Goal: Task Accomplishment & Management: Manage account settings

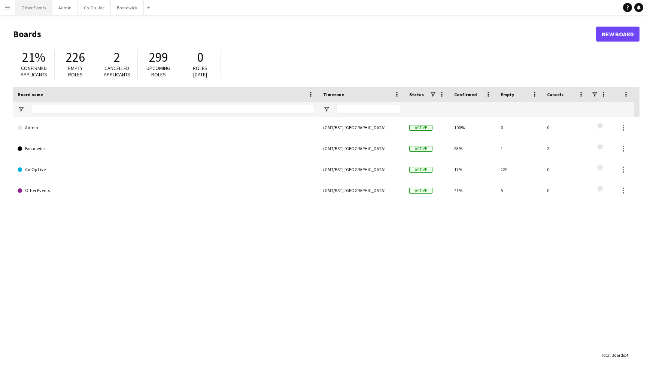
click at [39, 7] on button "Other Events Close" at bounding box center [33, 7] width 37 height 15
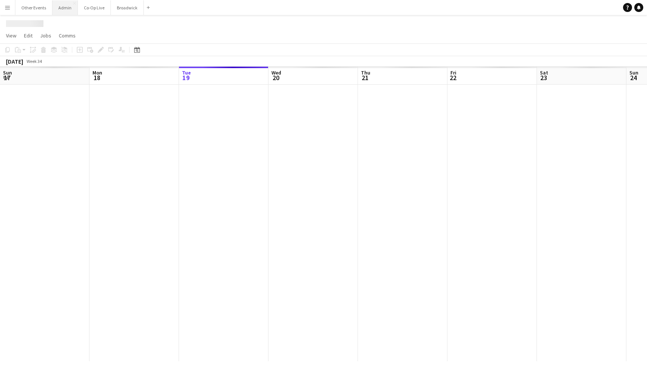
scroll to position [0, 222]
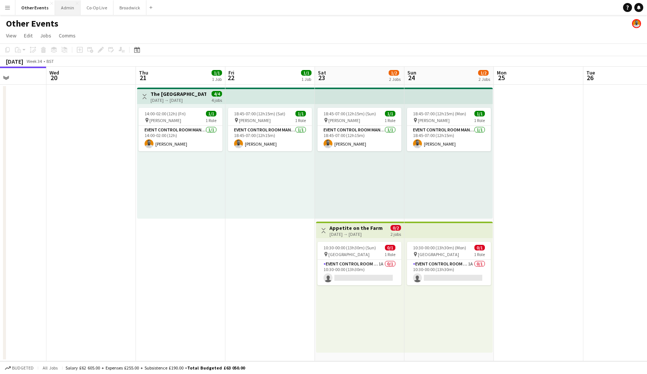
click at [66, 9] on button "Admin Close" at bounding box center [67, 7] width 25 height 15
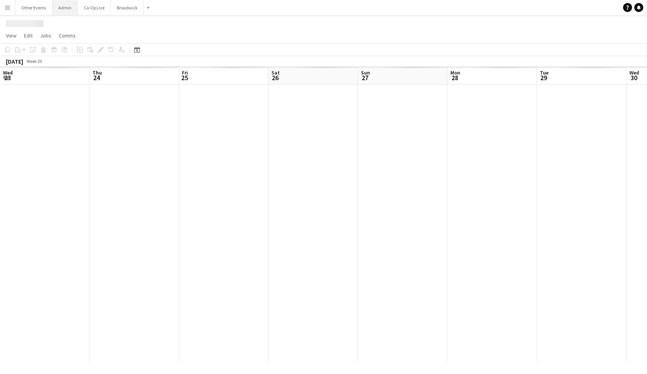
scroll to position [0, 258]
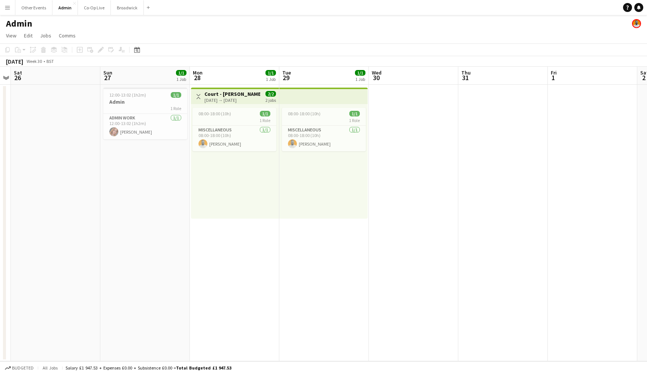
click at [142, 48] on div "Date picker [DATE] [DATE] [DATE] M [DATE] T [DATE] W [DATE] T [DATE] F [DATE] S…" at bounding box center [134, 49] width 17 height 9
click at [140, 48] on div "Date picker" at bounding box center [137, 49] width 9 height 9
click at [157, 75] on span "[DATE]" at bounding box center [146, 75] width 19 height 7
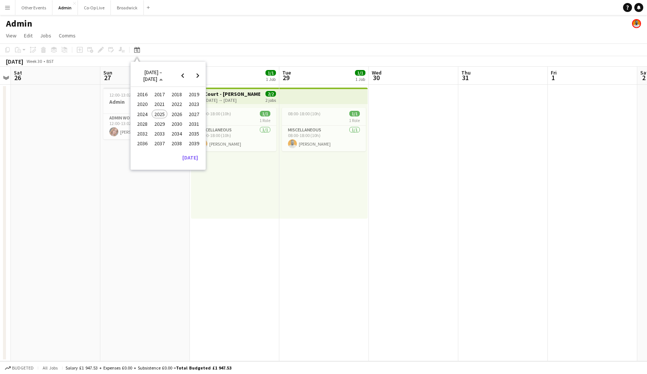
click at [141, 114] on span "2024" at bounding box center [141, 114] width 15 height 9
click at [193, 116] on span "AUG" at bounding box center [193, 114] width 15 height 9
click at [140, 133] on span "19" at bounding box center [138, 135] width 9 height 9
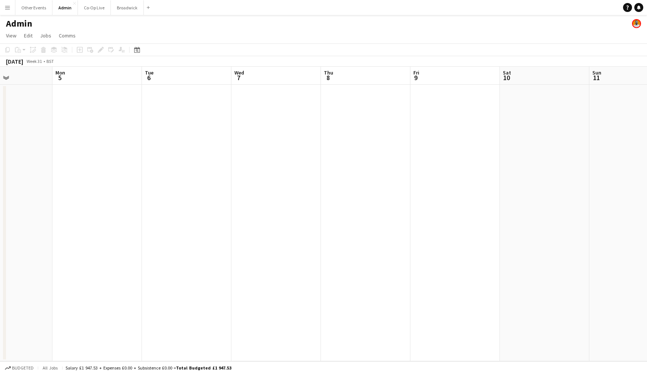
scroll to position [0, 216]
click at [40, 6] on button "Other Events Close" at bounding box center [33, 7] width 37 height 15
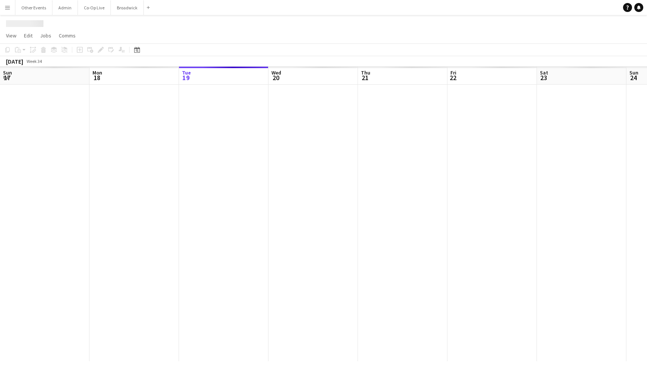
scroll to position [0, 222]
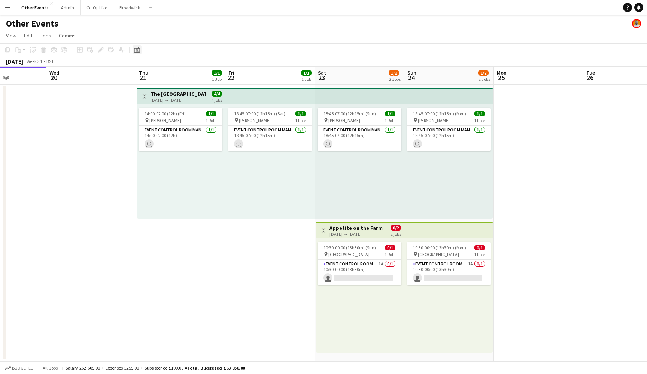
click at [139, 47] on icon "Date picker" at bounding box center [137, 50] width 6 height 6
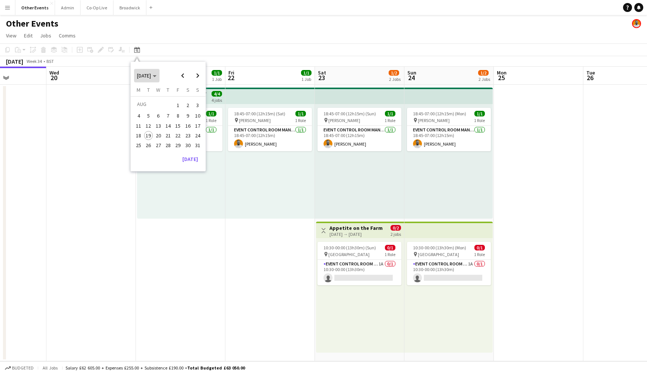
click at [151, 74] on span "[DATE]" at bounding box center [144, 75] width 14 height 7
click at [150, 112] on span "2024" at bounding box center [141, 114] width 15 height 9
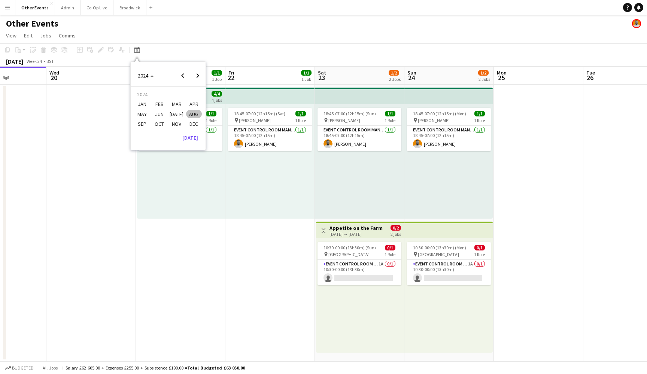
click at [199, 113] on span "AUG" at bounding box center [193, 114] width 15 height 9
click at [140, 131] on span "19" at bounding box center [138, 135] width 9 height 9
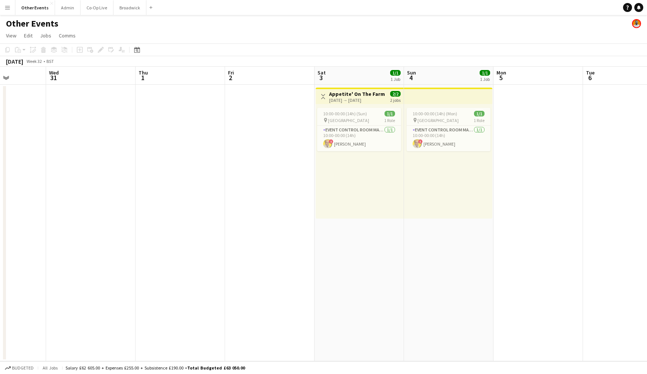
scroll to position [0, 239]
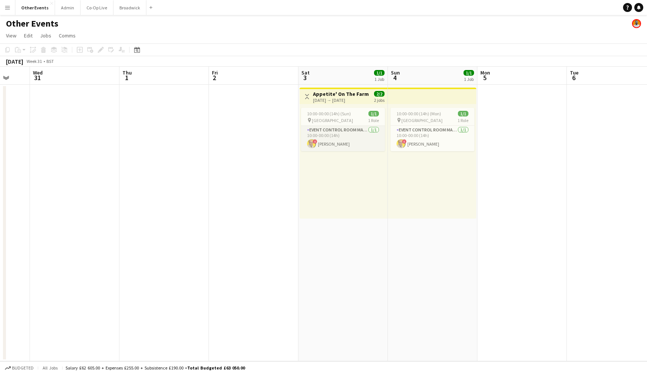
click at [353, 137] on app-card-role "Event Control Room Manager [DATE] 10:00-00:00 (14h) ! [PERSON_NAME]" at bounding box center [343, 138] width 84 height 25
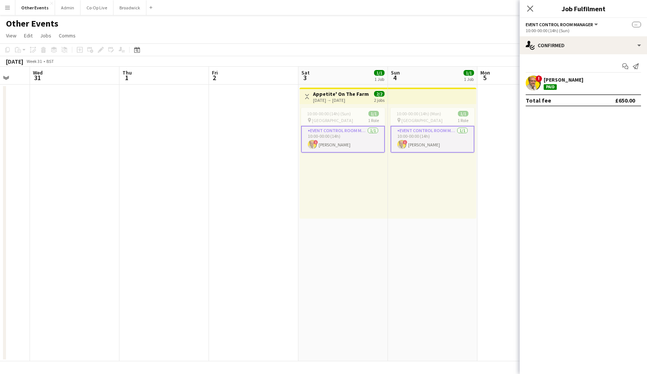
click at [551, 81] on div "[PERSON_NAME]" at bounding box center [564, 79] width 40 height 7
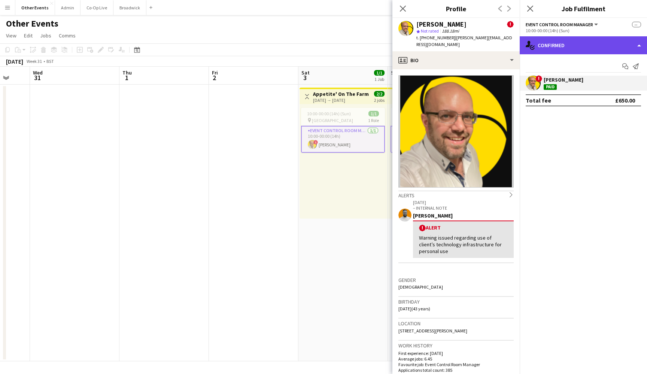
click at [605, 39] on div "single-neutral-actions-check-2 Confirmed" at bounding box center [583, 45] width 127 height 18
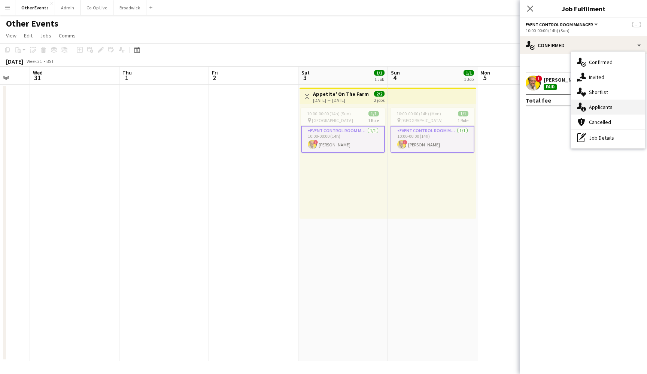
click at [600, 107] on div "single-neutral-actions-information Applicants" at bounding box center [608, 107] width 74 height 15
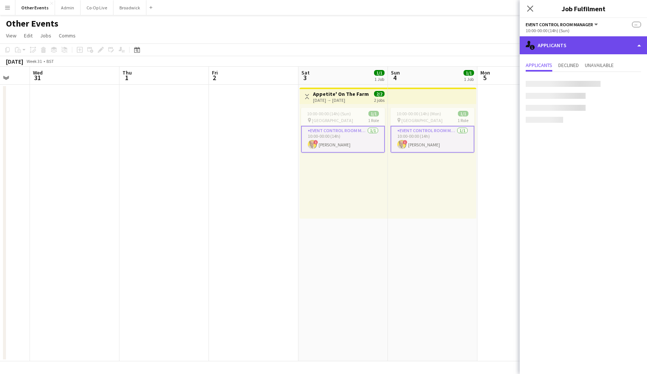
click at [591, 37] on div "single-neutral-actions-information Applicants" at bounding box center [583, 45] width 127 height 18
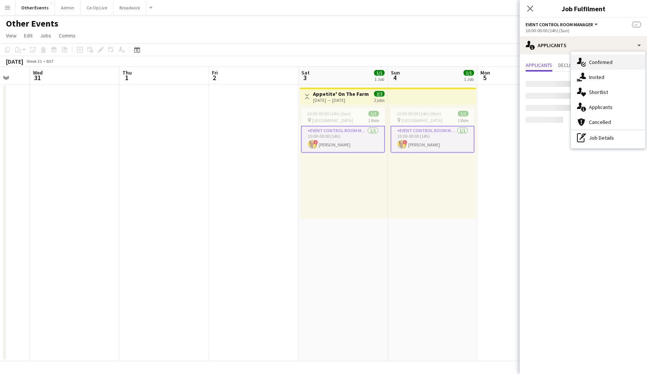
click at [596, 64] on div "single-neutral-actions-check-2 Confirmed" at bounding box center [608, 62] width 74 height 15
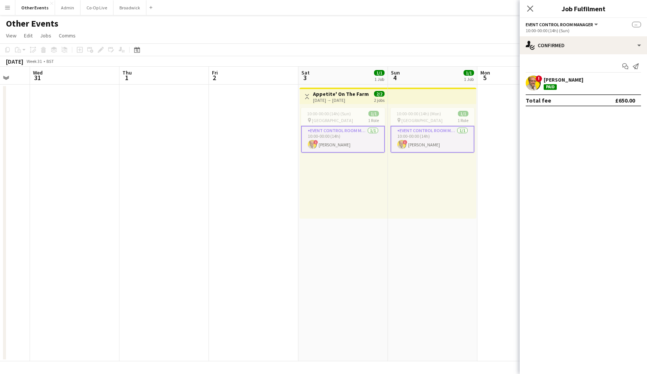
click at [254, 160] on app-date-cell at bounding box center [254, 223] width 90 height 277
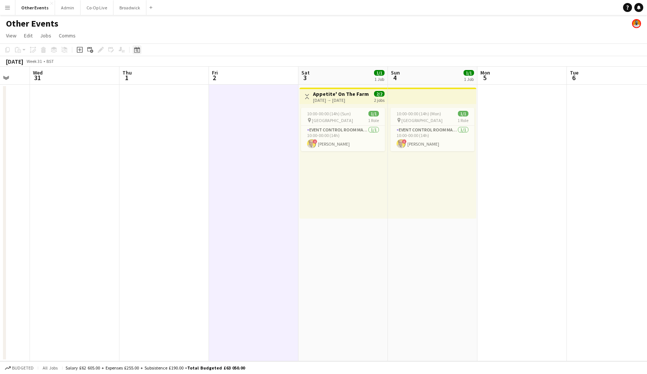
click at [137, 51] on icon at bounding box center [137, 50] width 3 height 3
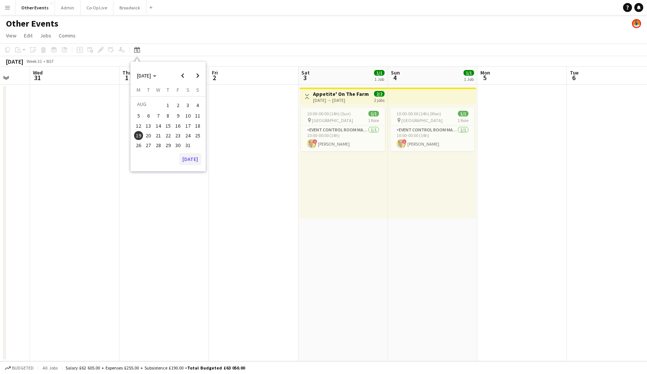
click at [191, 157] on button "[DATE]" at bounding box center [190, 159] width 22 height 12
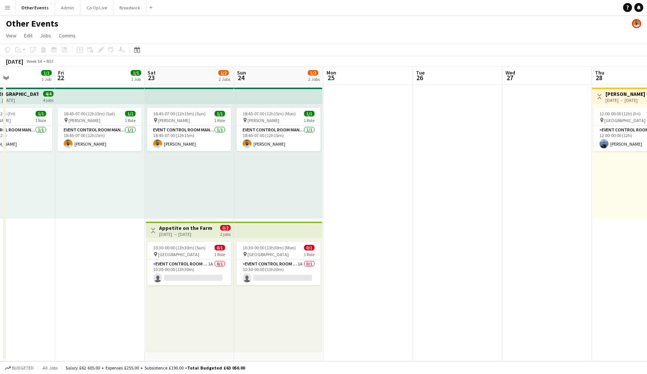
scroll to position [0, 300]
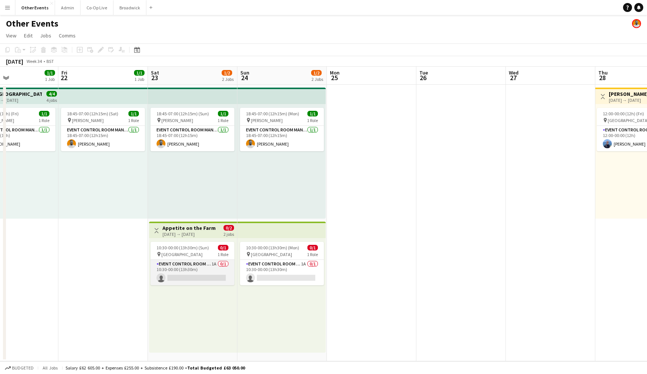
click at [204, 269] on app-card-role "Event Control Room Manager 1A 0/1 10:30-00:00 (13h30m) single-neutral-actions" at bounding box center [193, 272] width 84 height 25
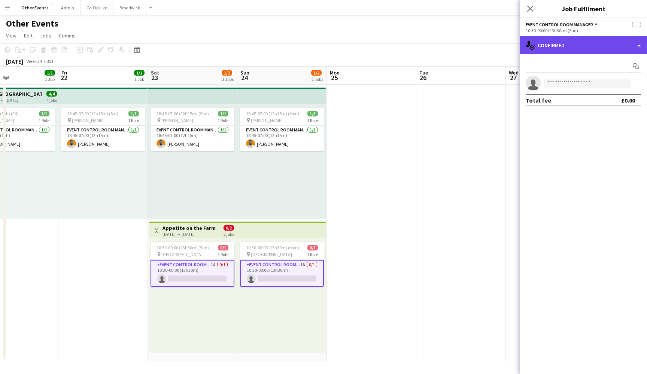
click at [553, 43] on div "single-neutral-actions-check-2 Confirmed" at bounding box center [583, 45] width 127 height 18
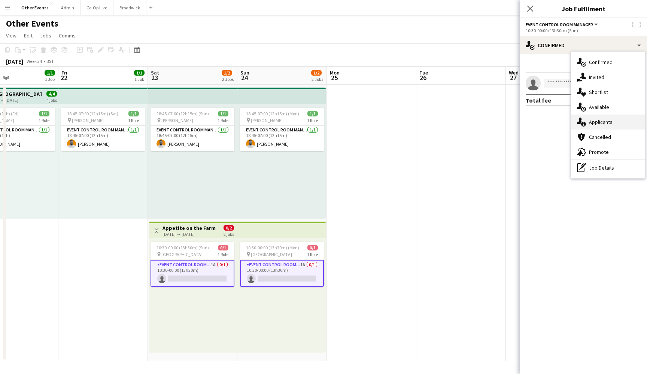
click at [597, 122] on div "single-neutral-actions-information Applicants" at bounding box center [608, 122] width 74 height 15
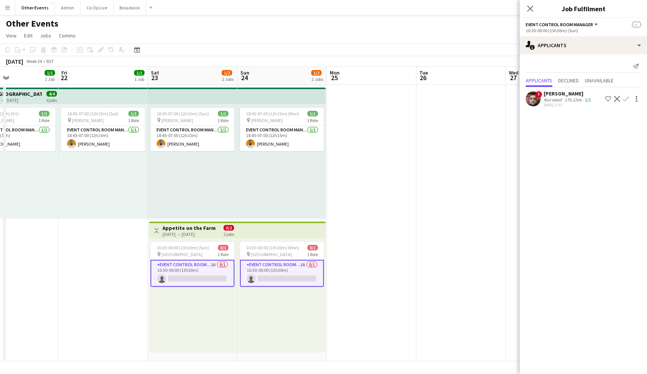
click at [542, 102] on div "! [PERSON_NAME] Not rated 170.12mi 1/1 [DATE] 11:47 Shortlist crew Decline Conf…" at bounding box center [583, 98] width 127 height 17
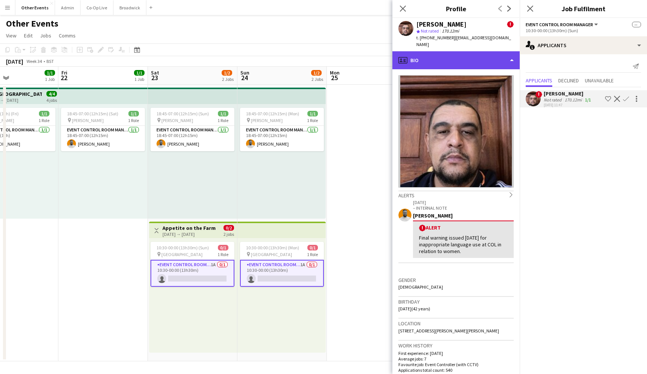
click at [505, 59] on div "profile Bio" at bounding box center [456, 60] width 127 height 18
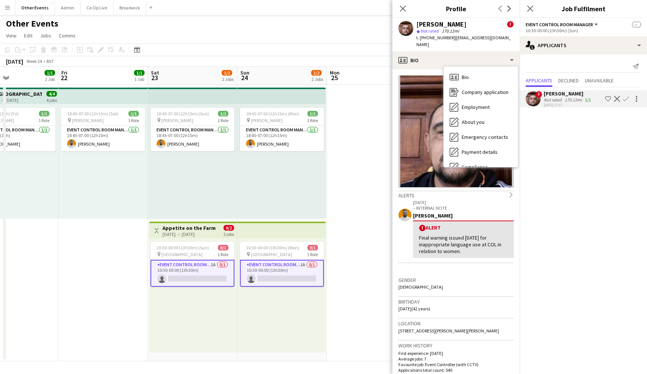
click at [457, 310] on div "Birthday [DEMOGRAPHIC_DATA] (42 years)" at bounding box center [456, 308] width 115 height 22
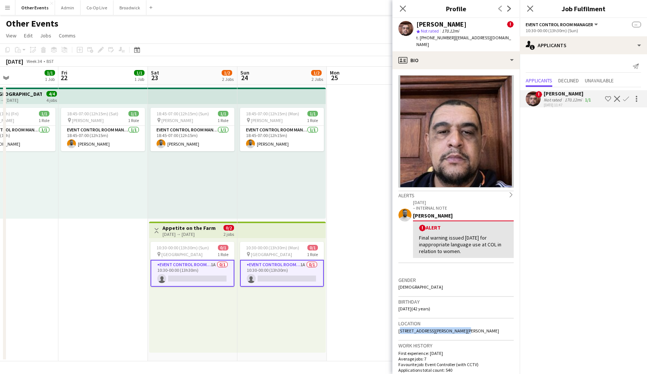
drag, startPoint x: 461, startPoint y: 323, endPoint x: 396, endPoint y: 324, distance: 64.4
click at [396, 324] on app-crew-profile-bio "Alerts chevron-right [DATE] – INTERNAL NOTE [PERSON_NAME] ! Alert Final warning…" at bounding box center [456, 221] width 127 height 305
copy span "[STREET_ADDRESS][PERSON_NAME][PERSON_NAME]"
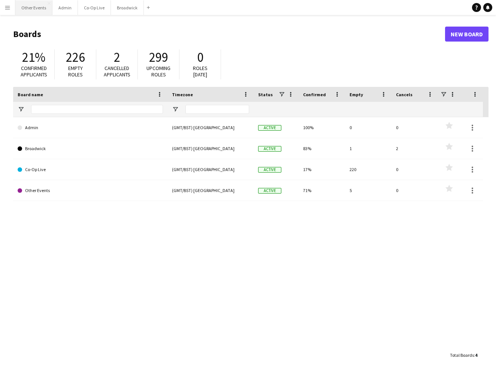
click at [39, 10] on button "Other Events Close" at bounding box center [33, 7] width 37 height 15
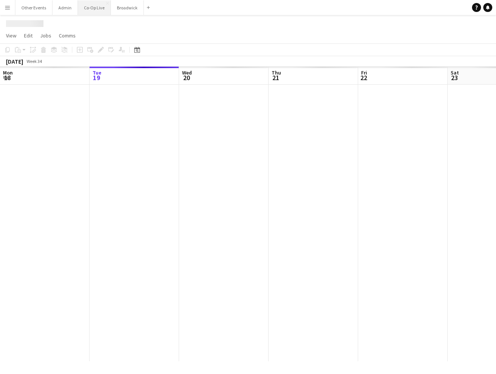
scroll to position [0, 303]
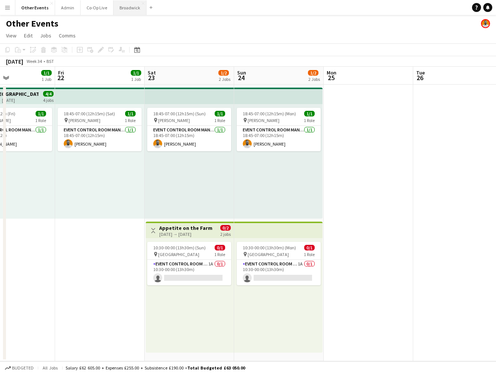
click at [122, 7] on button "Broadwick Close" at bounding box center [129, 7] width 33 height 15
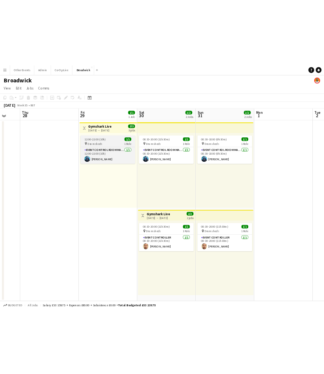
scroll to position [0, 326]
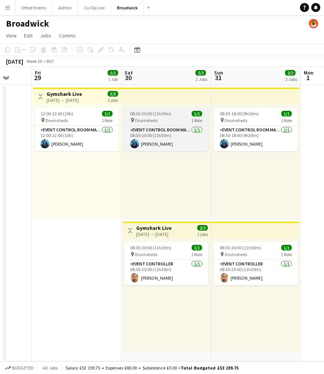
click at [161, 118] on div "pin Drumsheds 1 Role" at bounding box center [166, 120] width 84 height 6
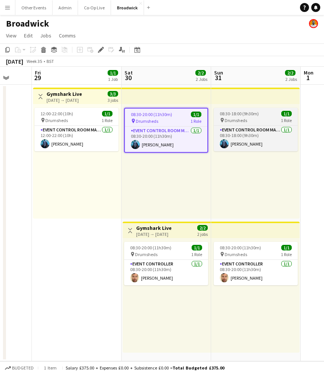
click at [230, 117] on app-job-card "08:30-18:00 (9h30m) 1/1 pin Drumsheds 1 Role Event Control Room Manager 1/1 08:…" at bounding box center [256, 129] width 84 height 43
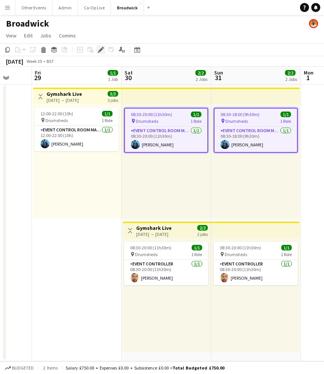
click at [102, 50] on icon "Edit" at bounding box center [101, 50] width 6 height 6
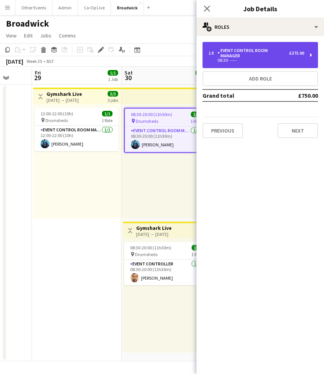
click at [240, 58] on div "08:30- --:--" at bounding box center [256, 60] width 96 height 4
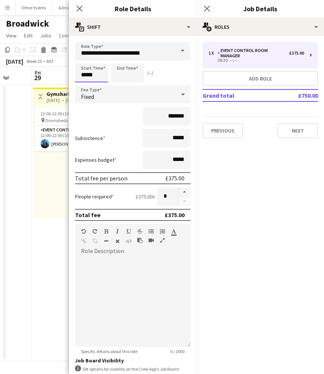
click at [85, 78] on input "*****" at bounding box center [91, 73] width 33 height 19
type input "*****"
click at [85, 87] on div at bounding box center [83, 85] width 15 height 7
click at [79, 8] on icon at bounding box center [79, 8] width 7 height 7
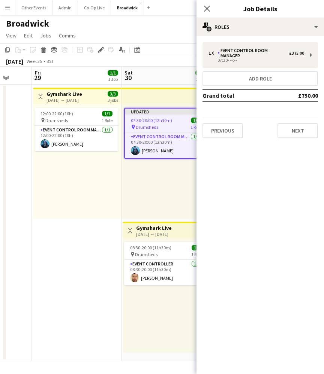
click at [157, 203] on div "Updated 07:30-20:00 (12h30m) 1/1 pin Drumsheds 1 Role Event Control Room Manage…" at bounding box center [166, 161] width 90 height 115
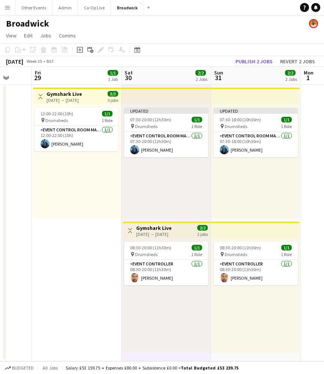
click at [238, 184] on div "Updated 07:30-18:00 (10h30m) 1/1 pin Drumsheds 1 Role Event Control Room Manage…" at bounding box center [255, 161] width 88 height 115
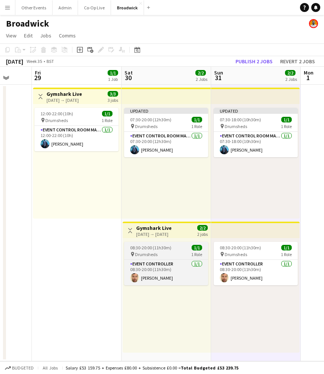
click at [160, 256] on div "pin Drumsheds 1 Role" at bounding box center [166, 254] width 84 height 6
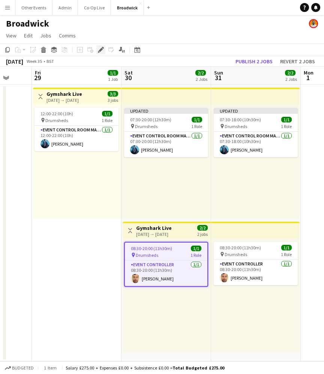
click at [101, 51] on icon at bounding box center [101, 50] width 4 height 4
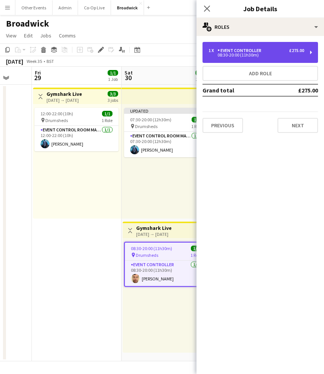
click at [255, 57] on div "08:30-20:00 (11h30m)" at bounding box center [256, 55] width 96 height 4
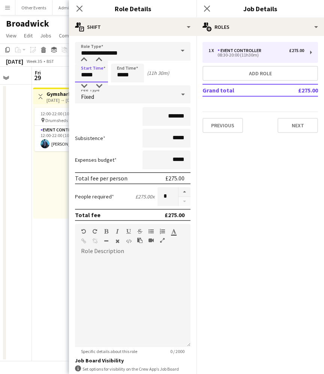
click at [84, 76] on input "*****" at bounding box center [91, 73] width 33 height 19
type input "*****"
click at [84, 86] on div at bounding box center [83, 85] width 15 height 7
click at [81, 9] on icon "Close pop-in" at bounding box center [79, 8] width 7 height 7
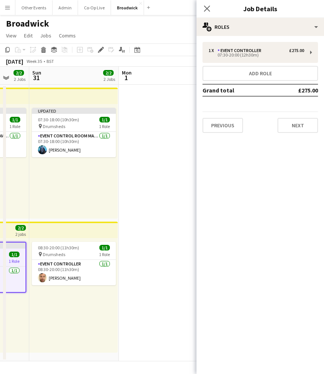
scroll to position [0, 332]
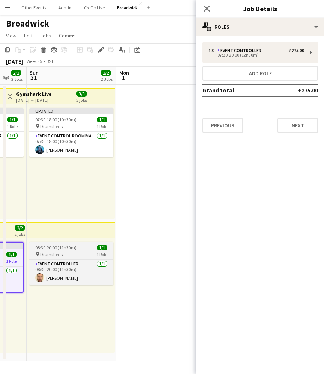
click at [76, 249] on div "08:30-20:00 (11h30m) 1/1" at bounding box center [71, 248] width 84 height 6
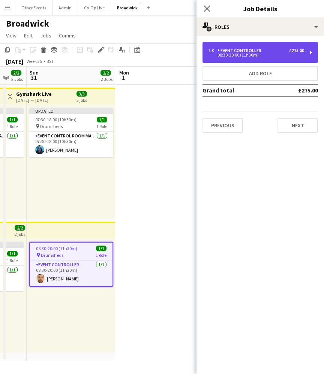
click at [240, 49] on div "Event Controller" at bounding box center [240, 50] width 47 height 5
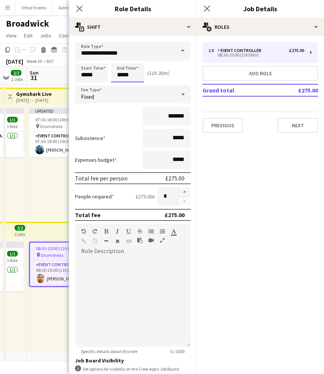
click at [121, 80] on input "*****" at bounding box center [127, 73] width 33 height 19
click at [121, 87] on div at bounding box center [119, 85] width 15 height 7
type input "*****"
click at [121, 87] on div at bounding box center [119, 85] width 15 height 7
click at [84, 81] on input "*****" at bounding box center [91, 73] width 33 height 19
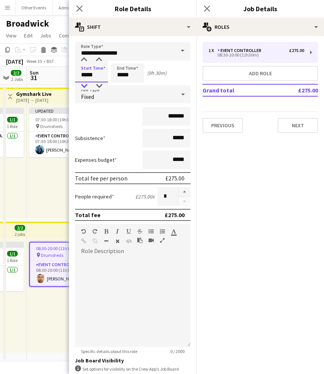
type input "*****"
click at [84, 85] on div at bounding box center [83, 85] width 15 height 7
click at [79, 9] on icon at bounding box center [79, 8] width 7 height 7
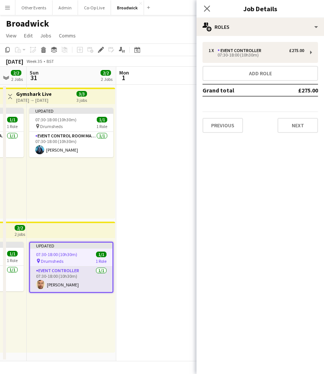
click at [42, 288] on app-user-avatar at bounding box center [40, 284] width 9 height 9
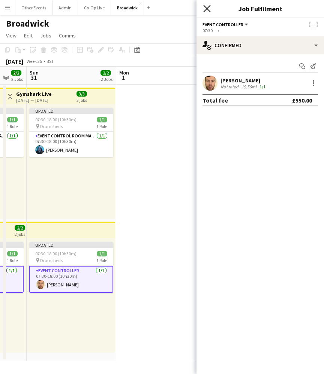
click at [206, 9] on icon at bounding box center [206, 8] width 7 height 7
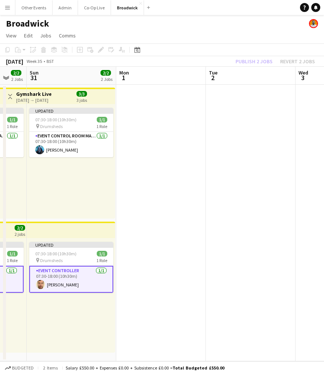
click at [148, 250] on app-date-cell at bounding box center [161, 223] width 90 height 277
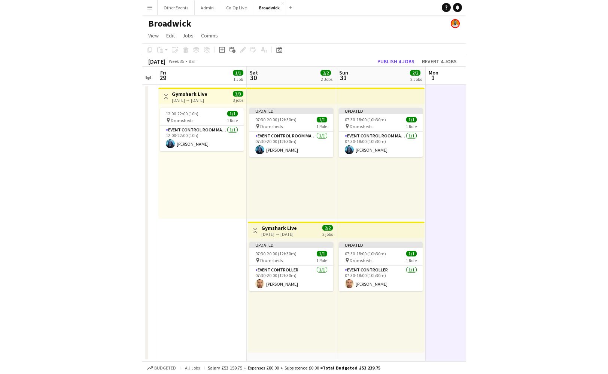
scroll to position [0, 154]
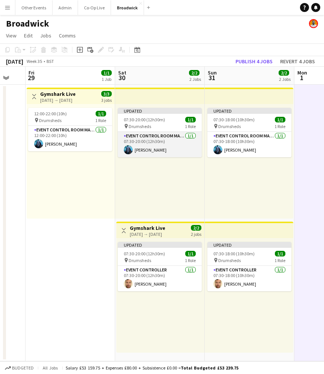
click at [139, 151] on app-card-role "Event Control Room Manager 1/1 07:30-20:00 (12h30m) Francesca Manktelow" at bounding box center [160, 144] width 84 height 25
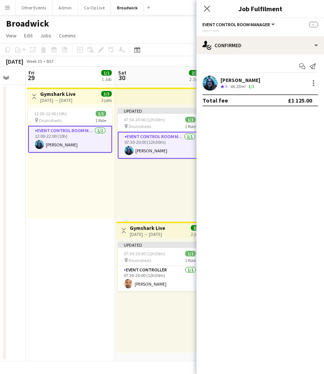
click at [208, 77] on app-user-avatar at bounding box center [209, 83] width 15 height 15
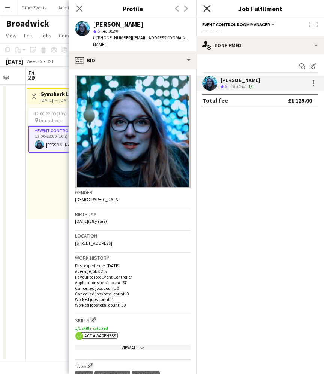
click at [205, 9] on icon "Close pop-in" at bounding box center [206, 8] width 7 height 7
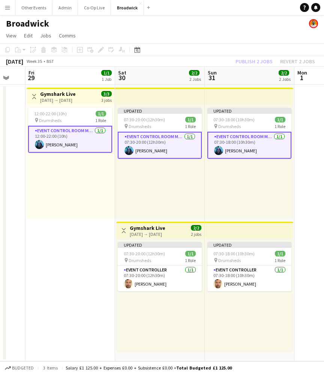
click at [151, 188] on div "Updated 07:30-20:00 (12h30m) 1/1 pin Drumsheds 1 Role Event Control Room Manage…" at bounding box center [160, 161] width 90 height 115
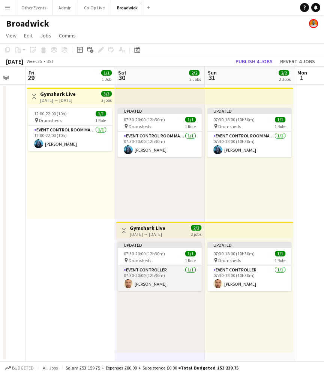
click at [129, 284] on app-user-avatar at bounding box center [128, 283] width 9 height 9
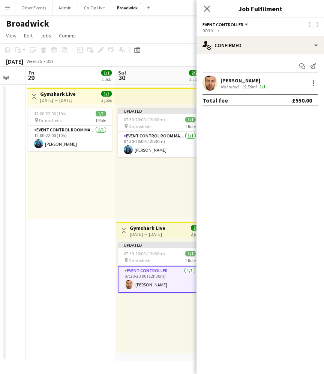
click at [215, 85] on app-user-avatar at bounding box center [209, 83] width 15 height 15
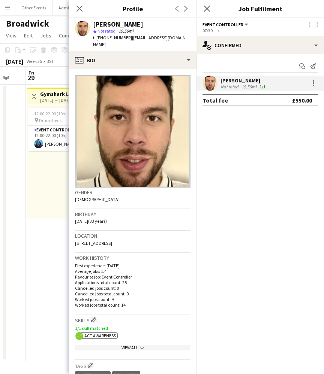
drag, startPoint x: 144, startPoint y: 235, endPoint x: 73, endPoint y: 236, distance: 71.2
click at [73, 236] on app-crew-profile-bio "Gender Male Birthday 07-08-1992 (33 years) Location 22 Coburg Lane, Basildon, S…" at bounding box center [132, 221] width 127 height 305
copy span "22 Coburg Lane, Basildon, SS16 6TH"
click at [77, 7] on icon at bounding box center [79, 8] width 7 height 7
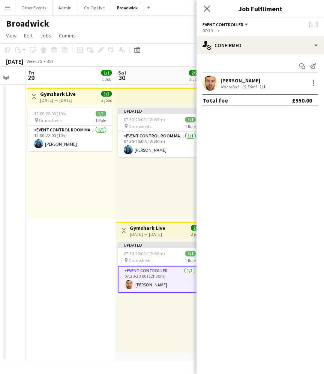
click at [154, 178] on div "Updated 07:30-20:00 (12h30m) 1/1 pin Drumsheds 1 Role Event Control Room Manage…" at bounding box center [160, 161] width 90 height 115
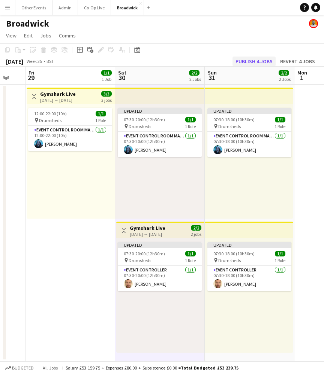
click at [252, 65] on button "Publish 4 jobs" at bounding box center [253, 62] width 43 height 10
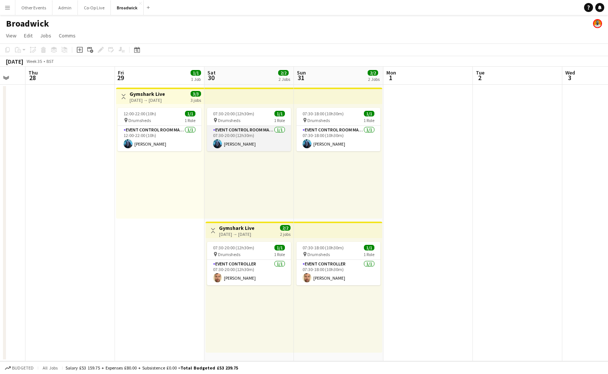
click at [250, 145] on app-card-role "Event Control Room Manager 1/1 07:30-20:00 (12h30m) Francesca Manktelow" at bounding box center [249, 138] width 84 height 25
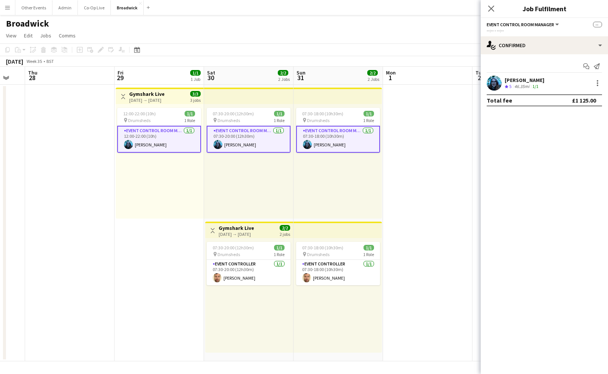
click at [496, 78] on div "Francesca Manktelow" at bounding box center [525, 80] width 40 height 7
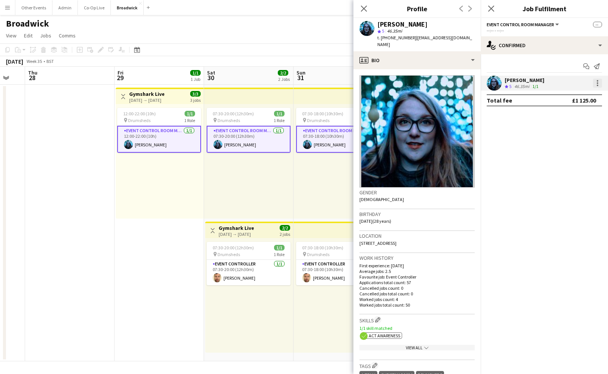
click at [496, 83] on div at bounding box center [597, 83] width 9 height 9
click at [496, 99] on span "Edit fee" at bounding box center [573, 97] width 46 height 7
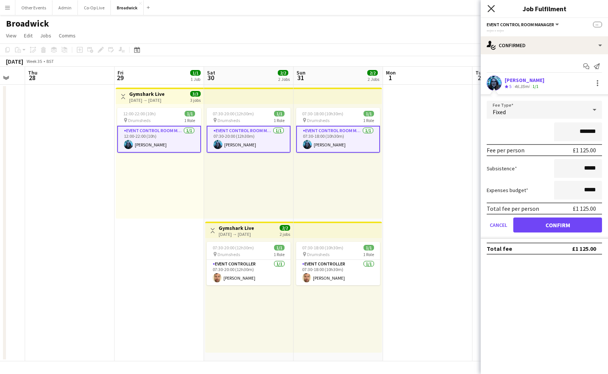
click at [490, 6] on icon at bounding box center [491, 8] width 7 height 7
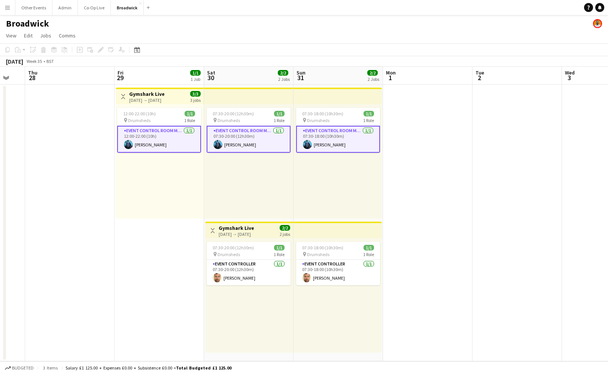
click at [473, 28] on div "Broadwick" at bounding box center [304, 22] width 608 height 14
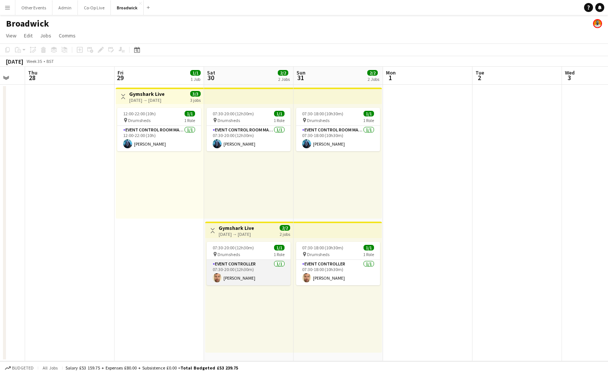
click at [257, 276] on app-card-role "Event Controller 1/1 07:30-20:00 (12h30m) Clayton Freeman" at bounding box center [249, 272] width 84 height 25
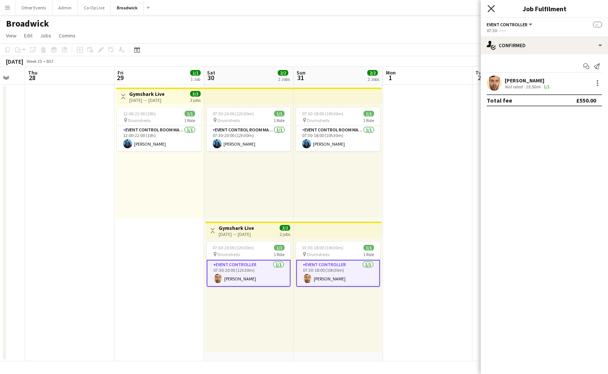
click at [488, 10] on icon "Close pop-in" at bounding box center [491, 8] width 7 height 7
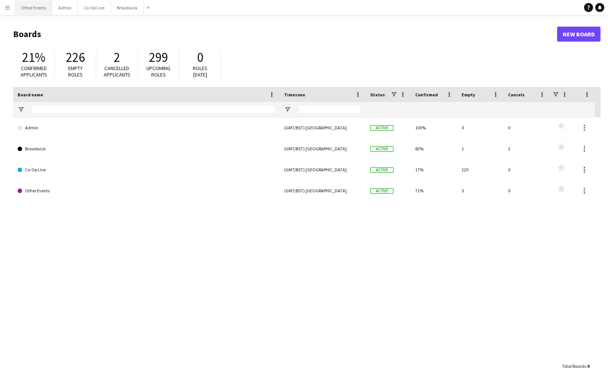
click at [36, 9] on button "Other Events Close" at bounding box center [33, 7] width 37 height 15
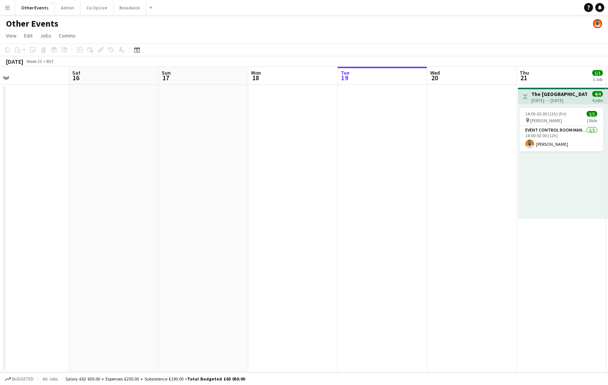
scroll to position [0, 219]
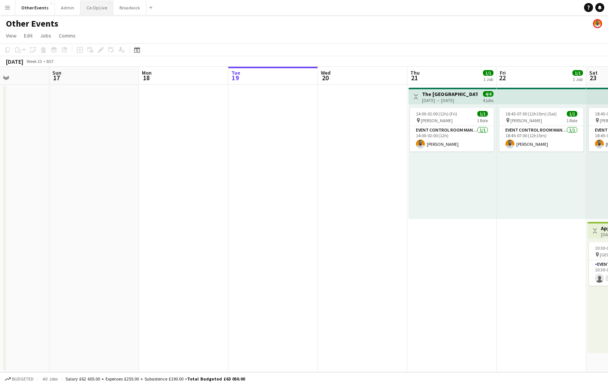
click at [92, 10] on button "Co-Op Live Close" at bounding box center [97, 7] width 33 height 15
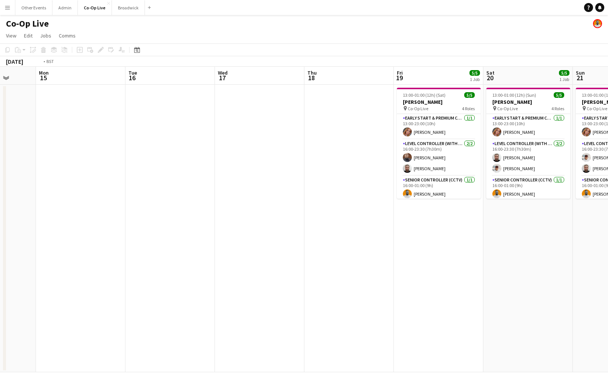
scroll to position [0, 220]
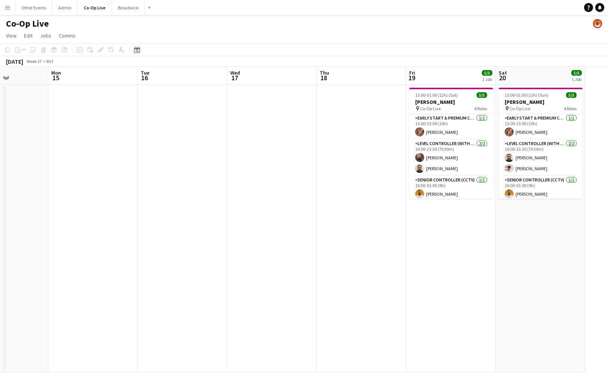
click at [137, 46] on div "Date picker" at bounding box center [137, 49] width 9 height 9
click at [191, 153] on button "[DATE]" at bounding box center [190, 159] width 22 height 12
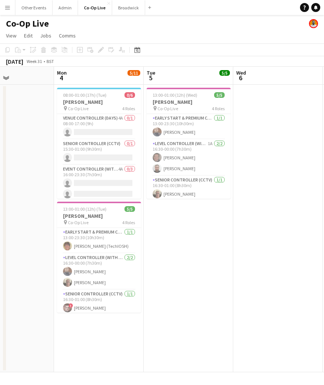
scroll to position [0, 305]
